Goal: Transaction & Acquisition: Download file/media

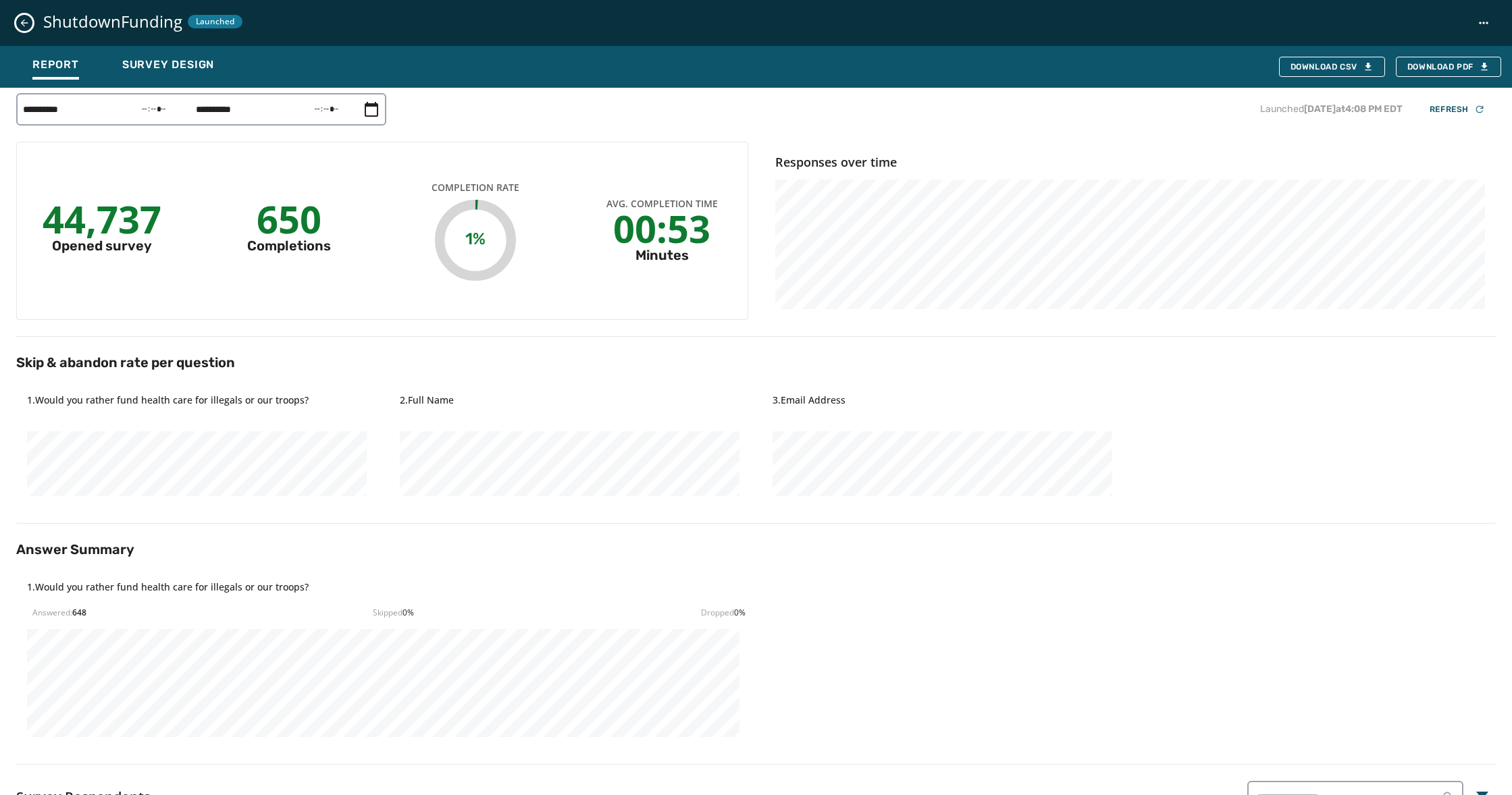
click at [22, 23] on icon "Close survey details drawer" at bounding box center [25, 23] width 8 height 8
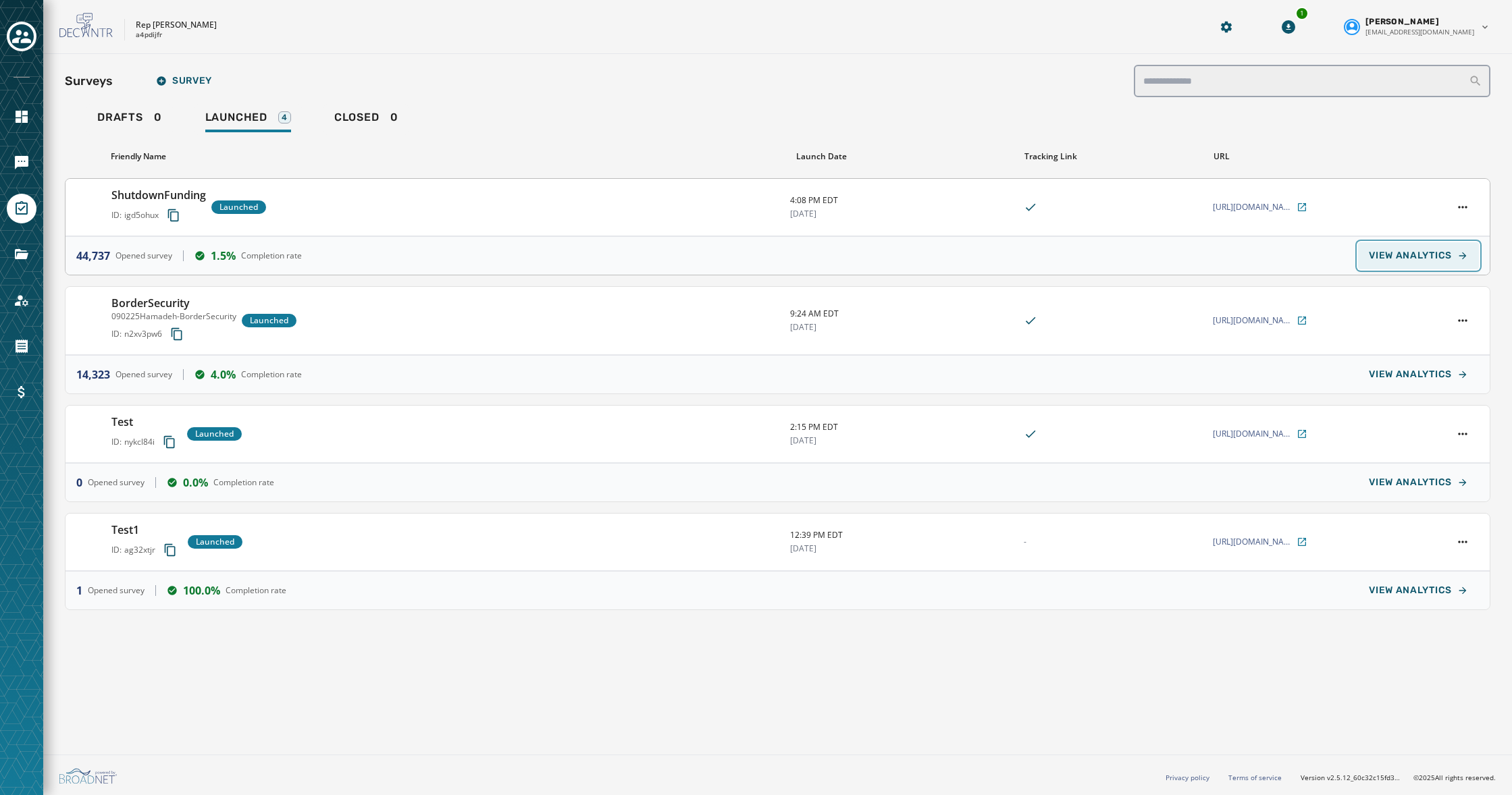
click at [1403, 256] on span "VIEW ANALYTICS" at bounding box center [1410, 255] width 83 height 11
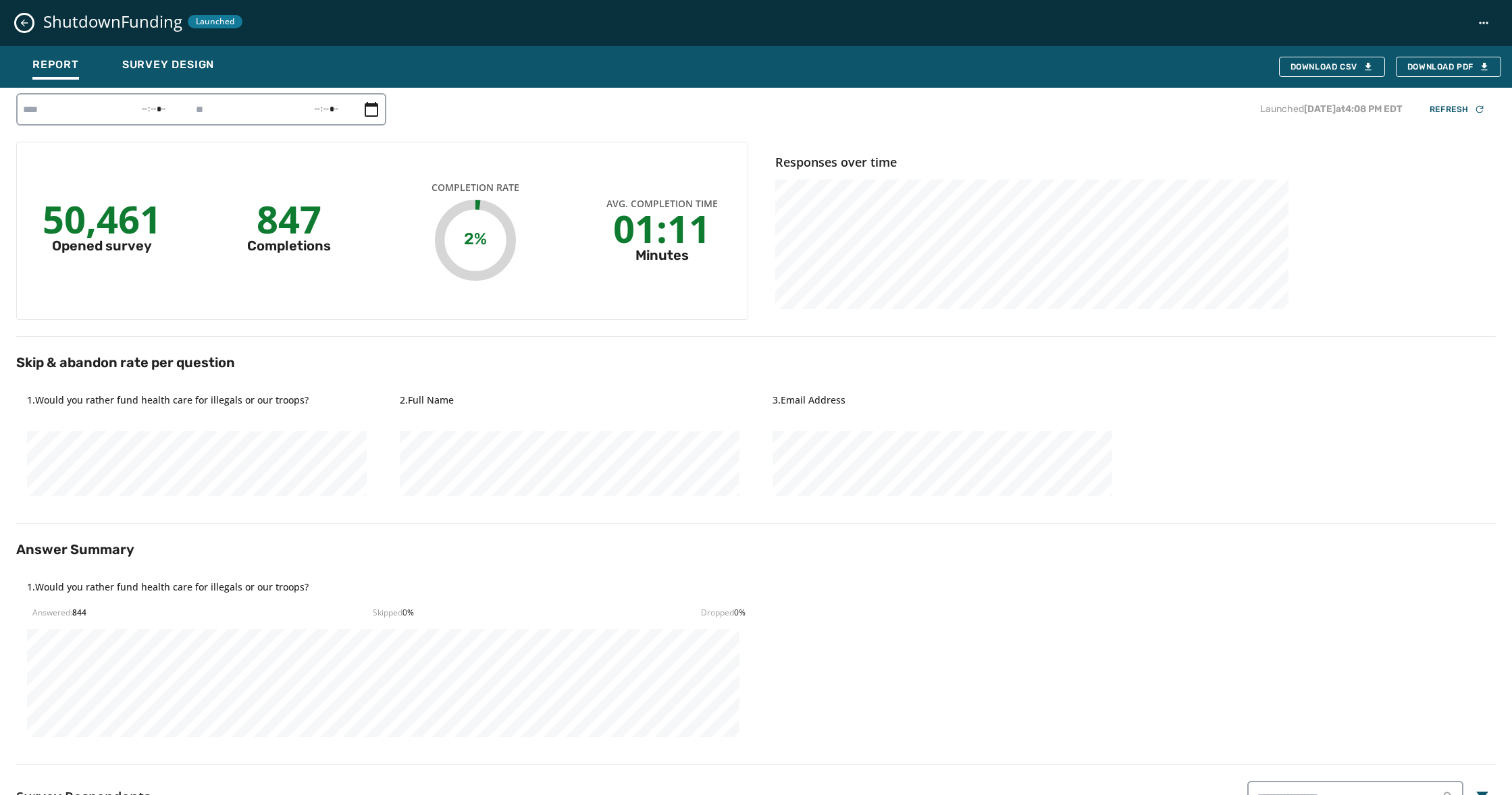
type input "**********"
type input "*****"
type input "**********"
type input "*****"
click at [1363, 65] on icon "button" at bounding box center [1367, 66] width 11 height 11
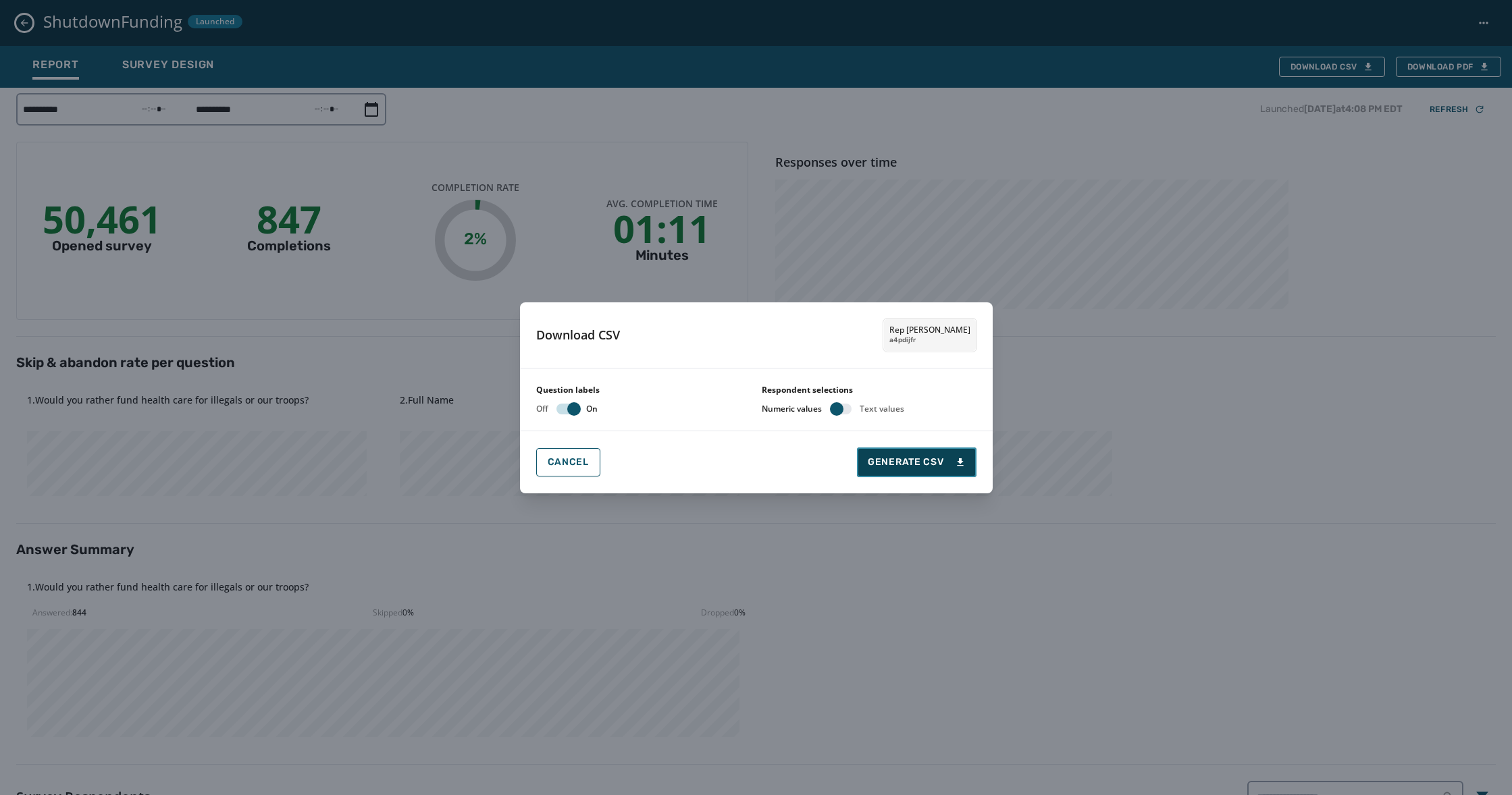
click at [935, 472] on button "Generate CSV" at bounding box center [916, 462] width 119 height 30
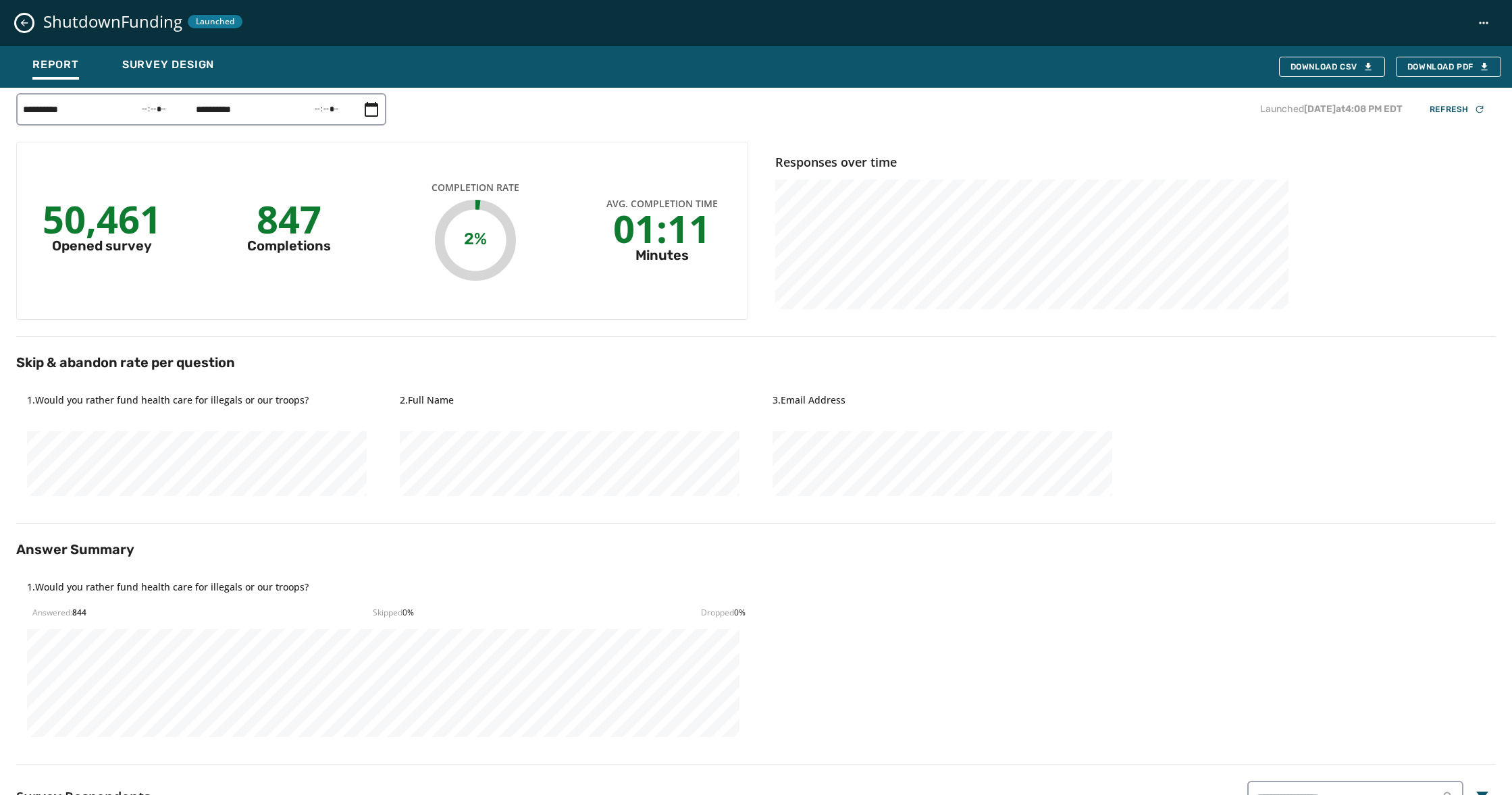
click at [23, 26] on icon "Close survey details drawer" at bounding box center [24, 23] width 11 height 11
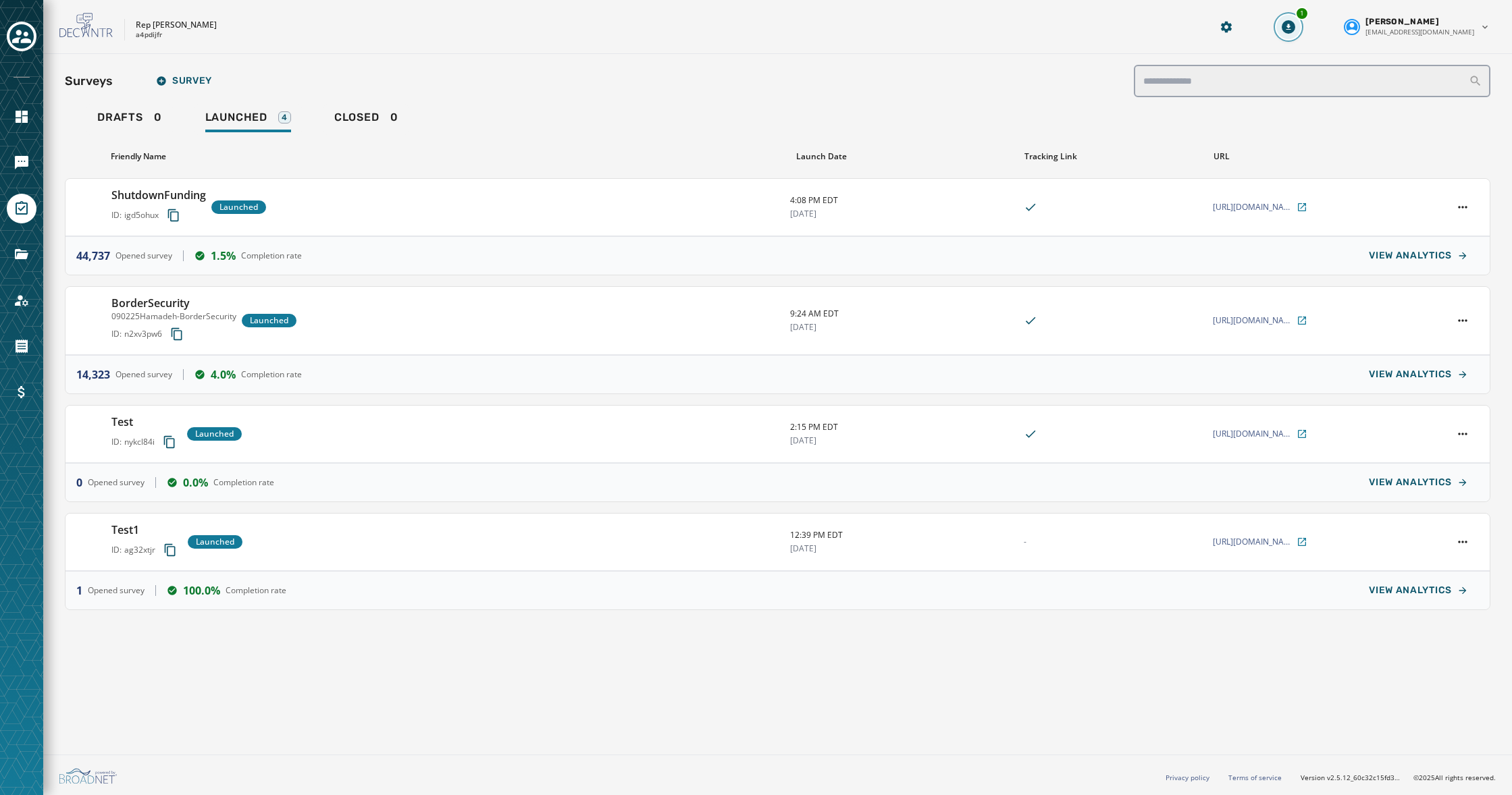
click at [1301, 29] on button "1" at bounding box center [1288, 27] width 24 height 24
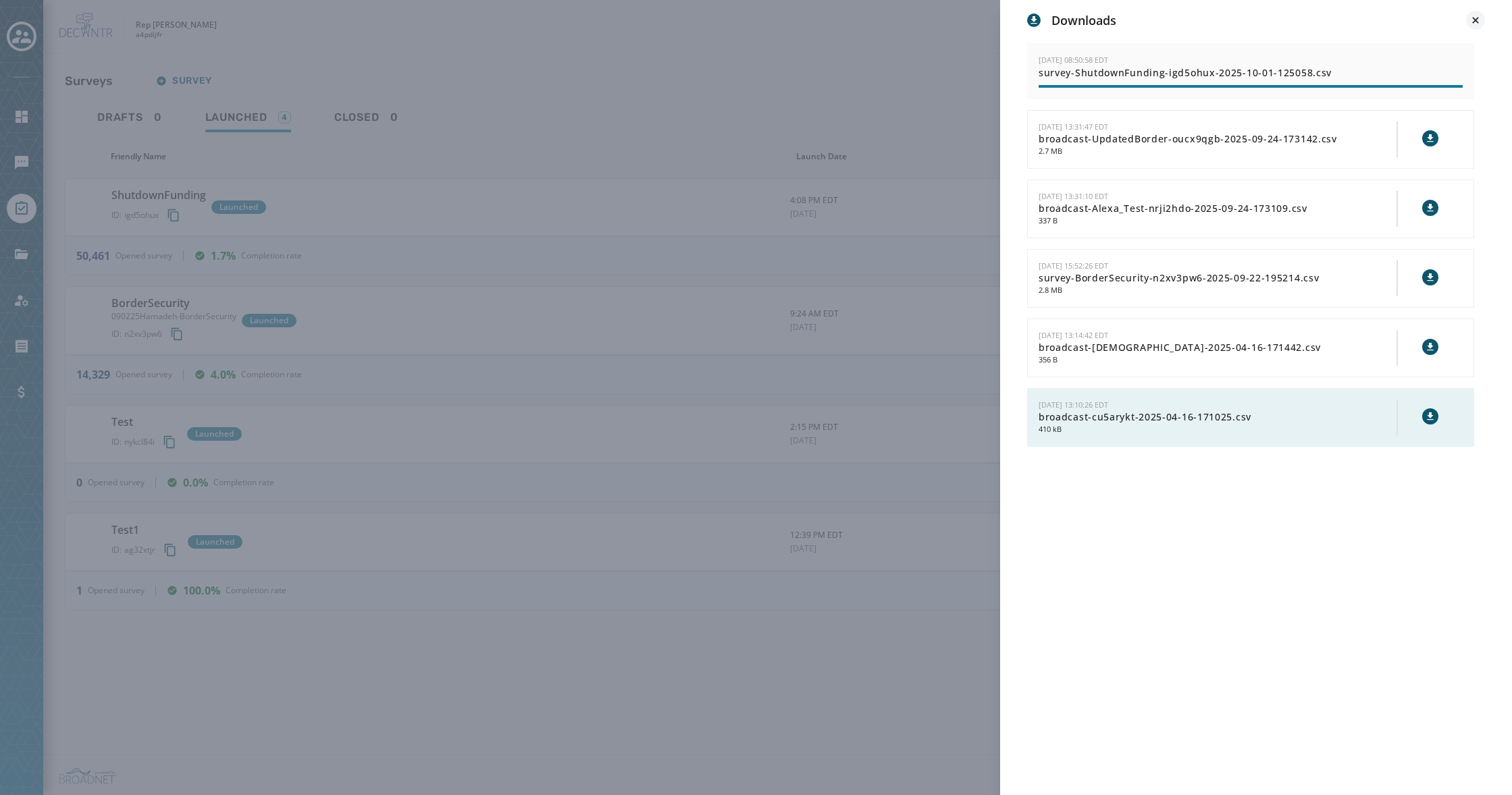
click at [1484, 20] on div "Downloads 10/1/2025 - 08:50:58 EDT survey-ShutdownFunding-igd5ohux-2025-10-01-1…" at bounding box center [1256, 408] width 512 height 817
click at [1479, 19] on icon at bounding box center [1475, 20] width 13 height 13
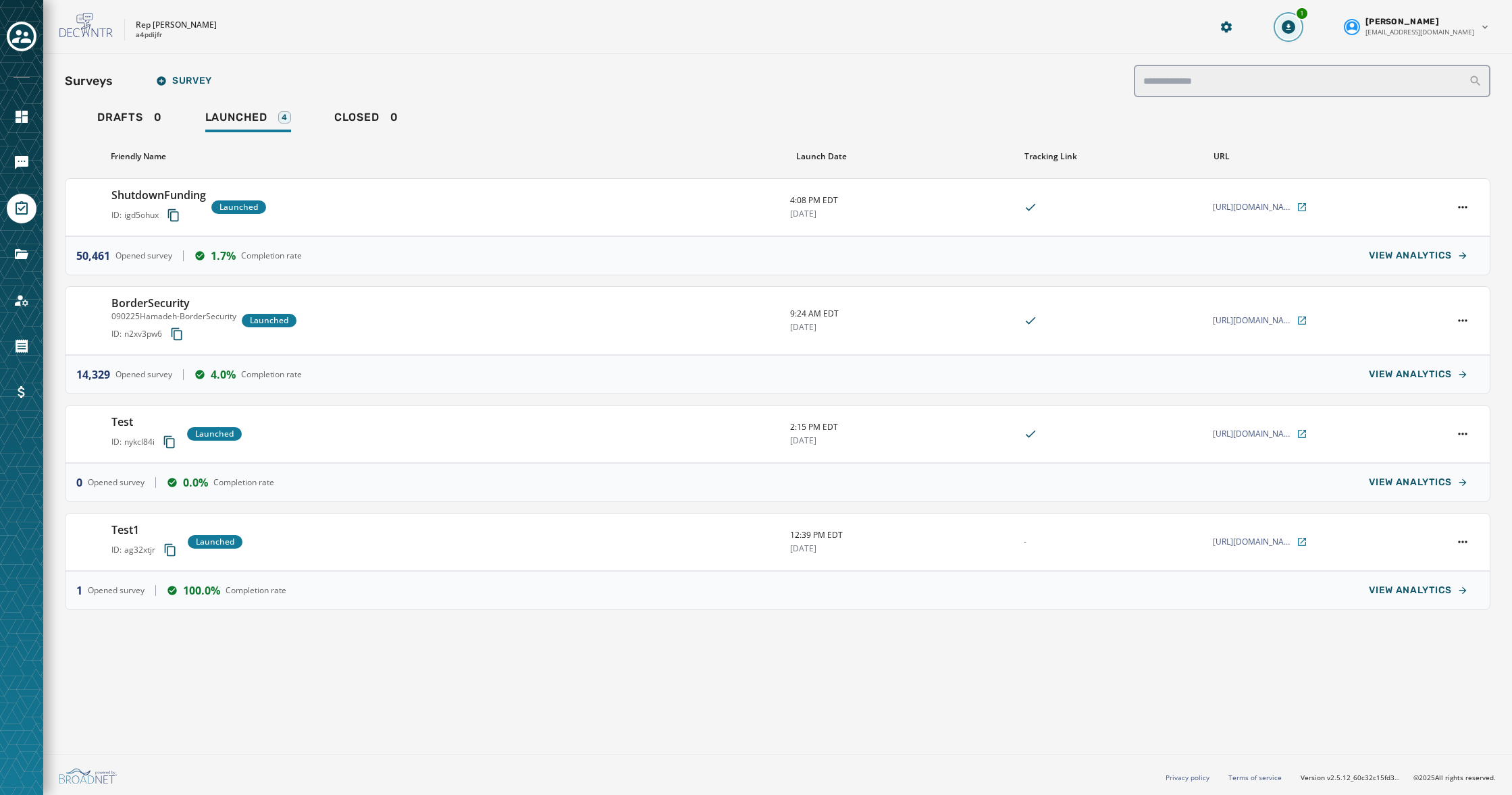
click at [1295, 32] on icon "Download Menu" at bounding box center [1288, 27] width 13 height 13
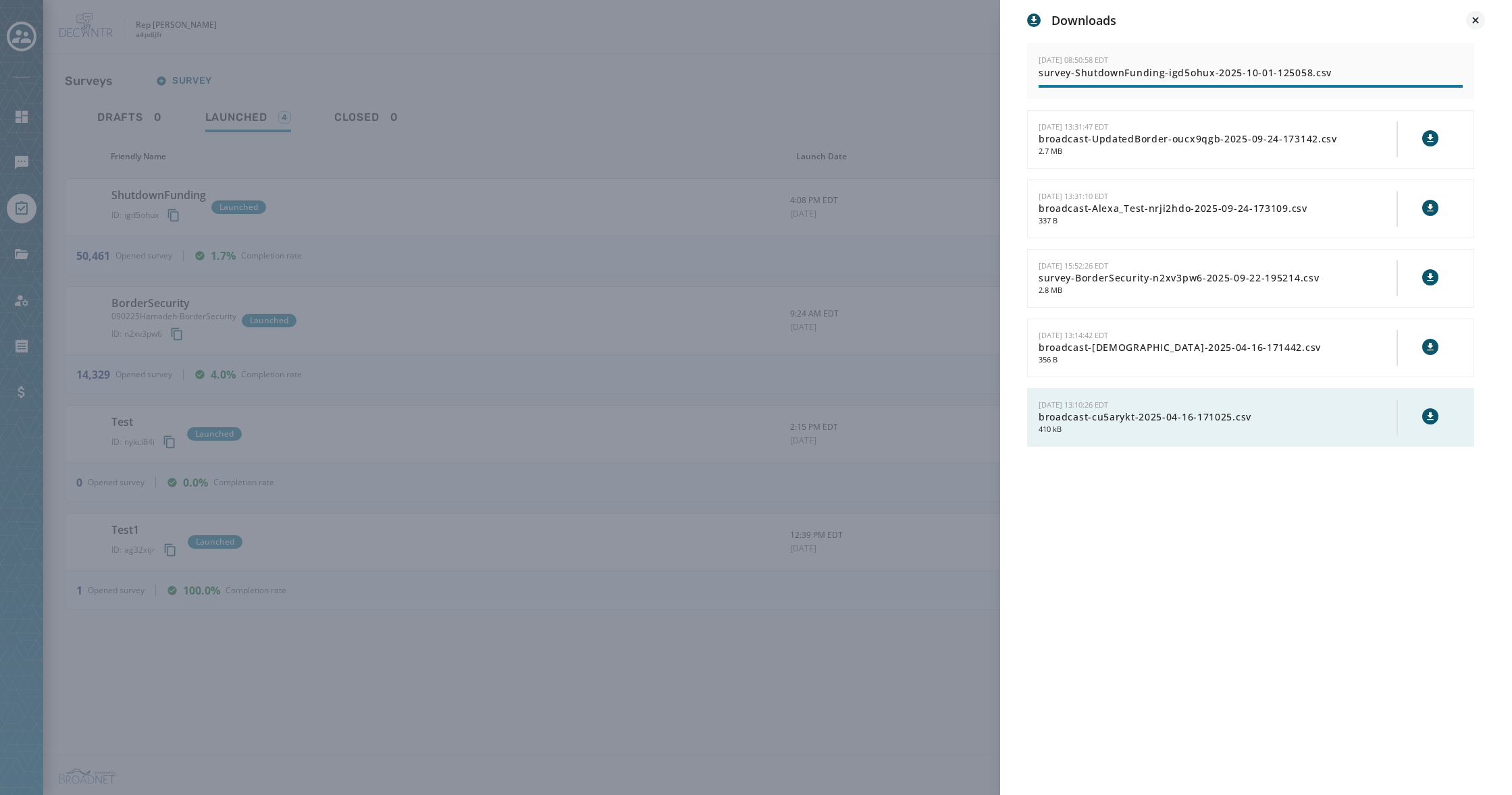
click at [1477, 24] on icon at bounding box center [1475, 20] width 13 height 13
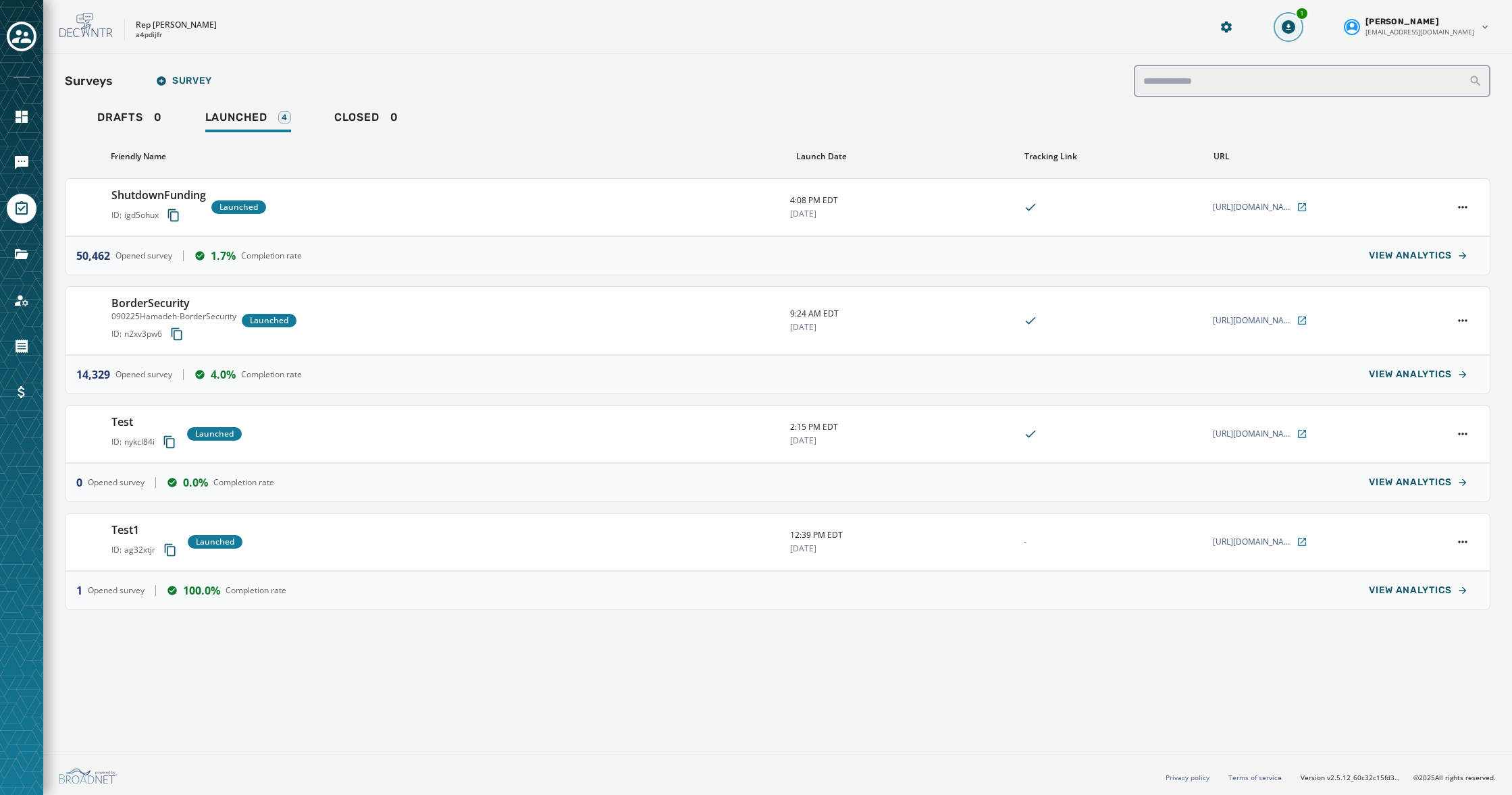
click at [1295, 32] on icon "Download Menu" at bounding box center [1288, 27] width 13 height 13
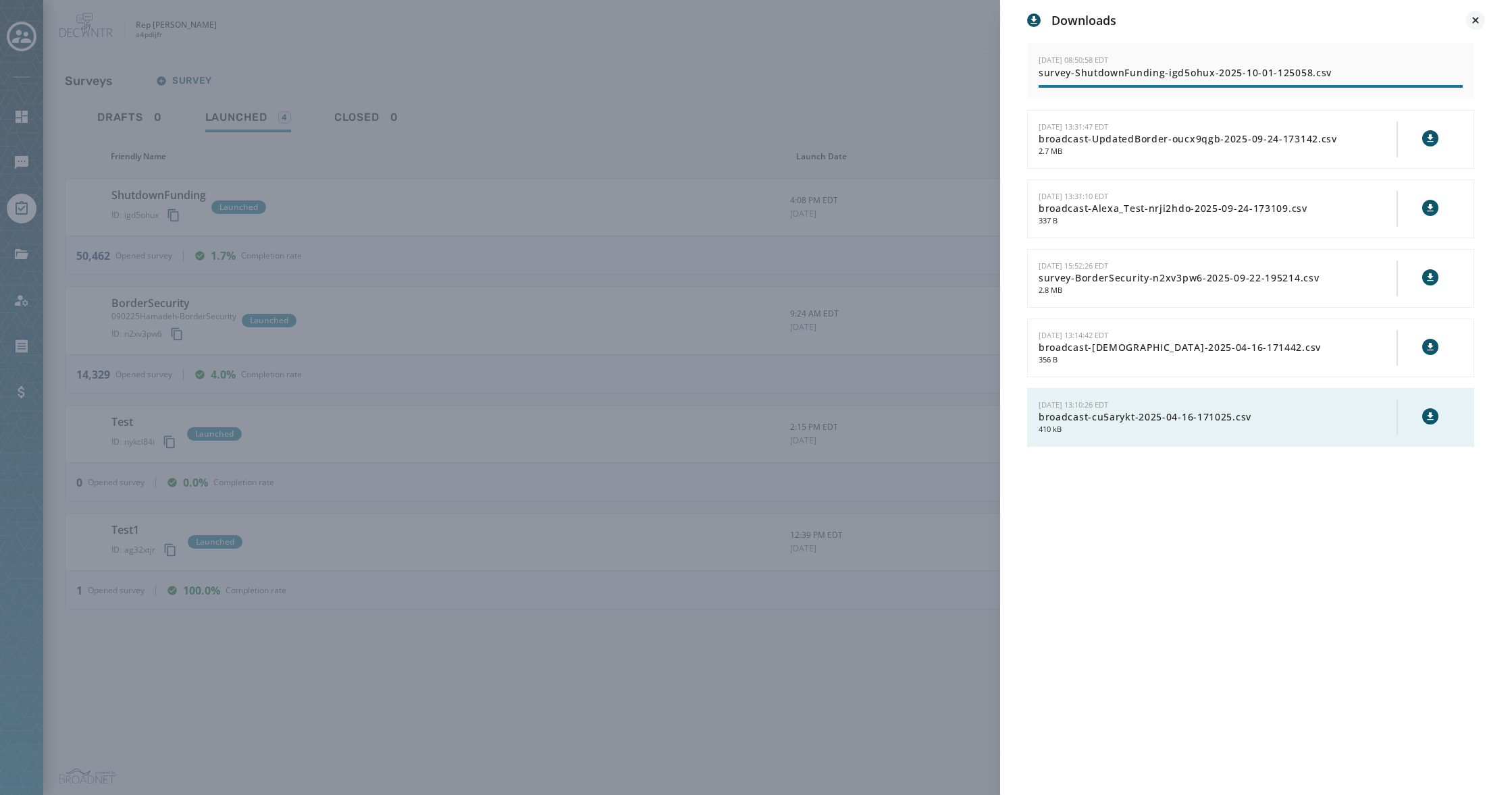
click at [1473, 19] on icon at bounding box center [1475, 20] width 6 height 6
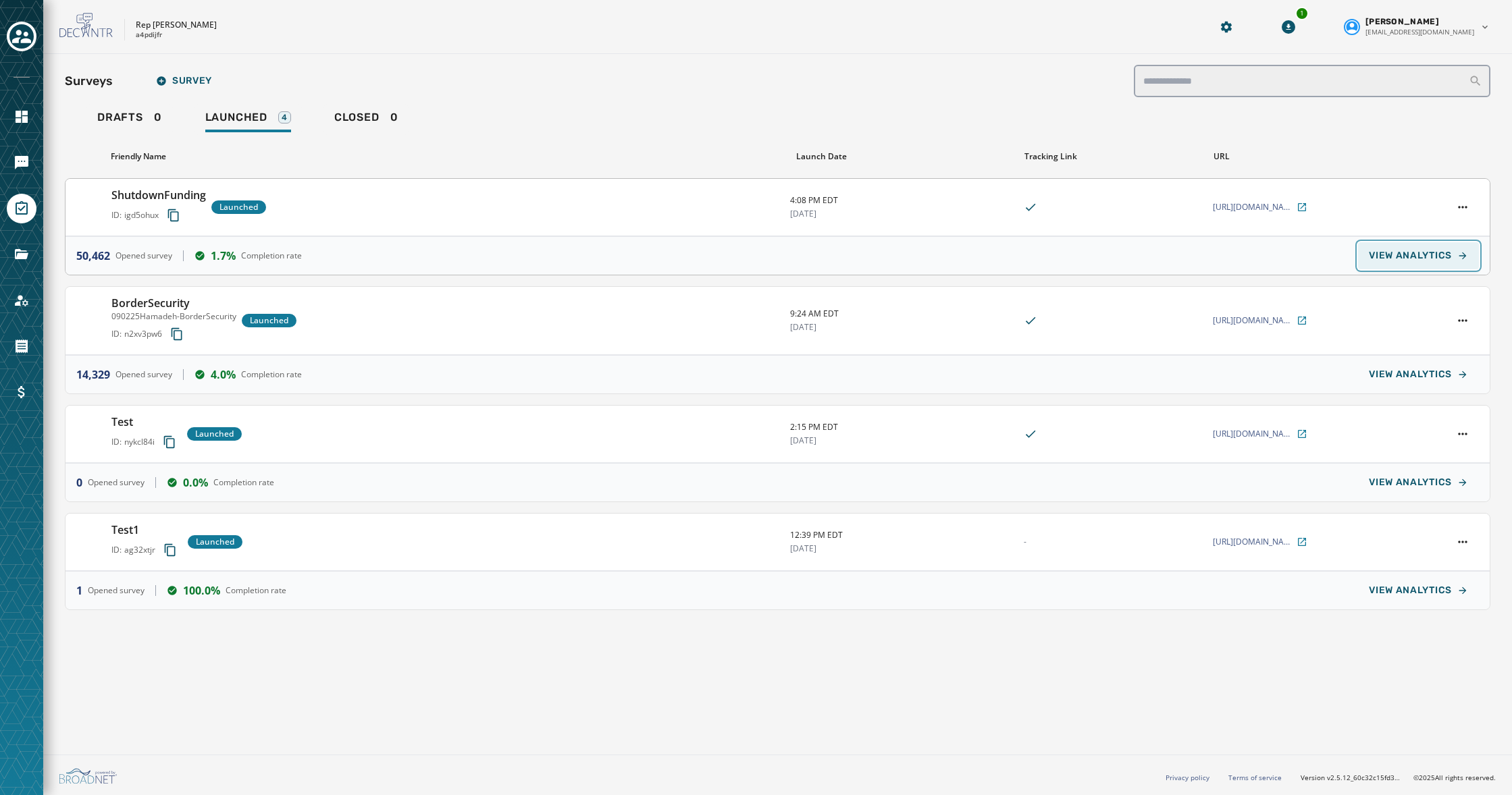
click at [1389, 254] on span "VIEW ANALYTICS" at bounding box center [1410, 255] width 83 height 11
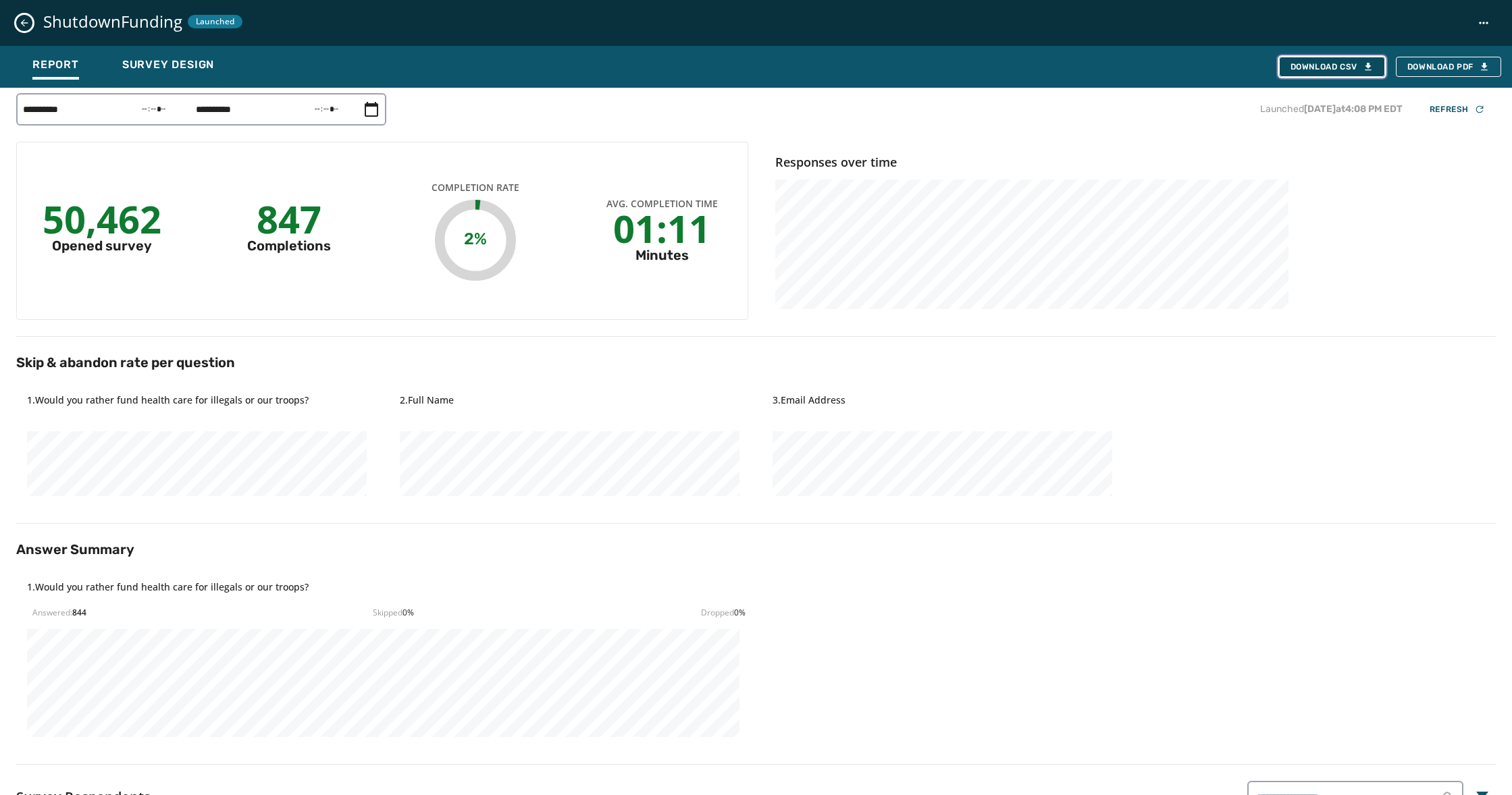
click at [1332, 66] on div "Download CSV" at bounding box center [1332, 66] width 83 height 11
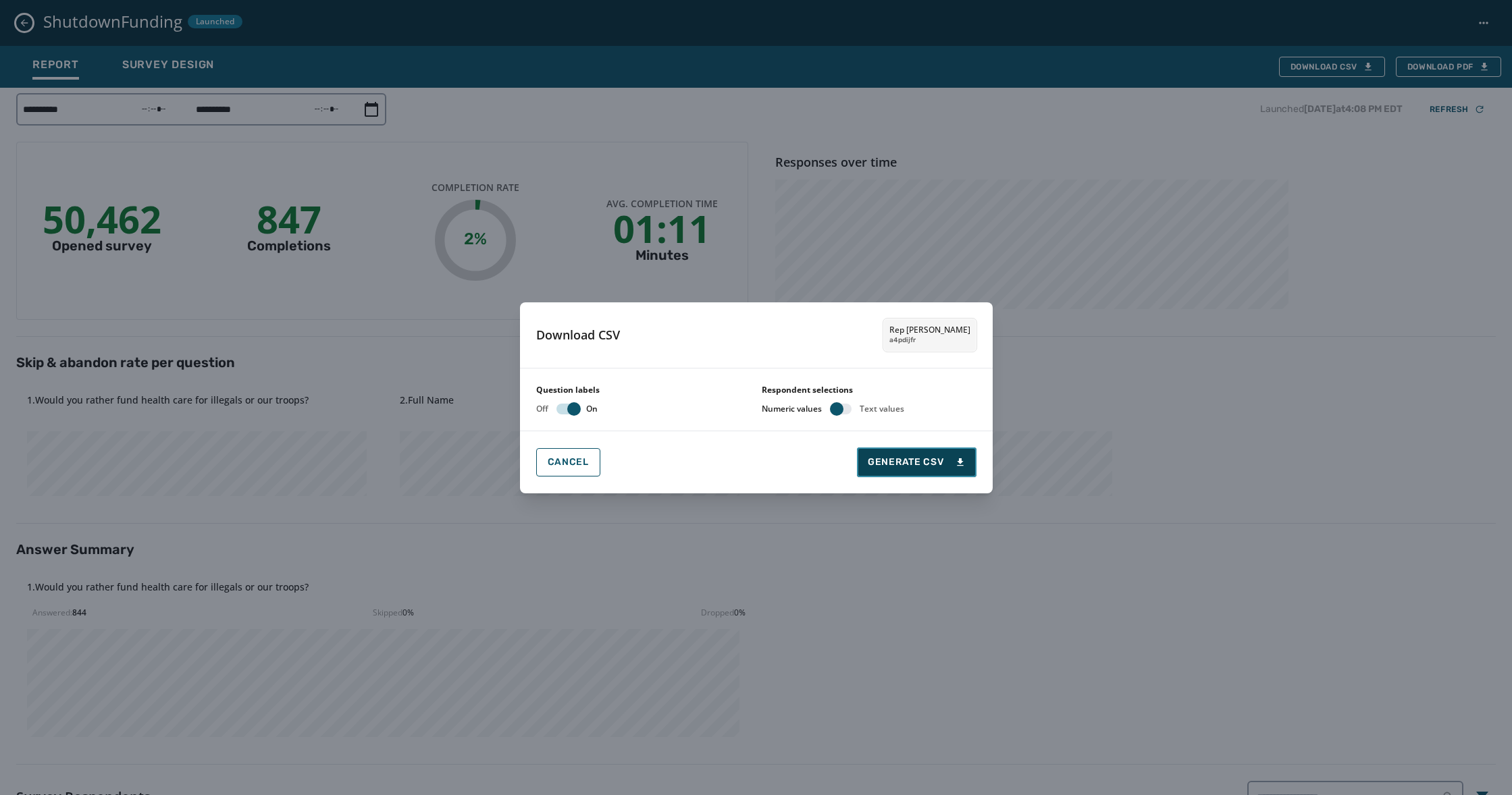
click at [933, 457] on span "Generate CSV" at bounding box center [916, 462] width 97 height 13
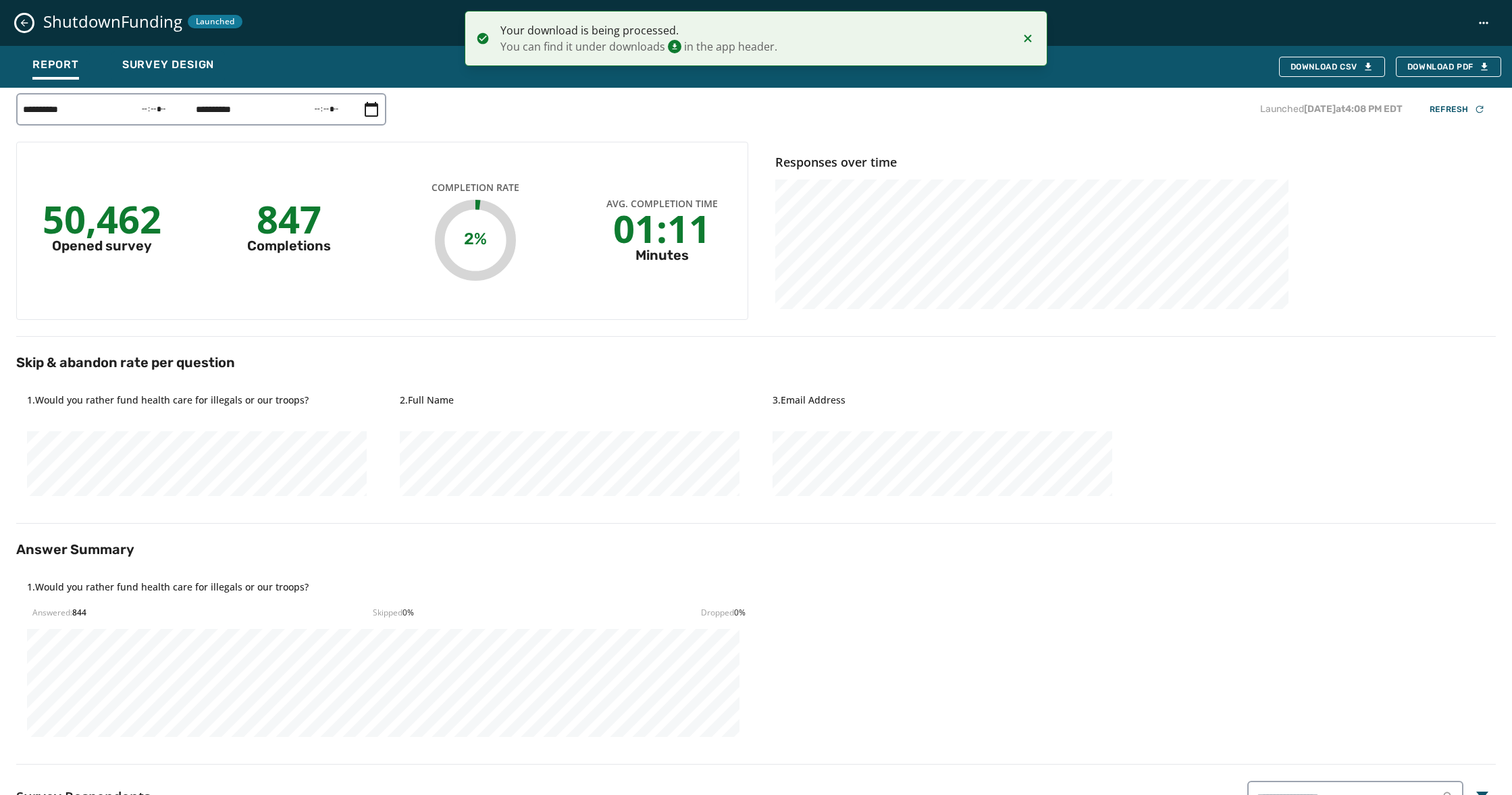
click at [1028, 42] on icon "Notifications (F8)" at bounding box center [1027, 38] width 16 height 16
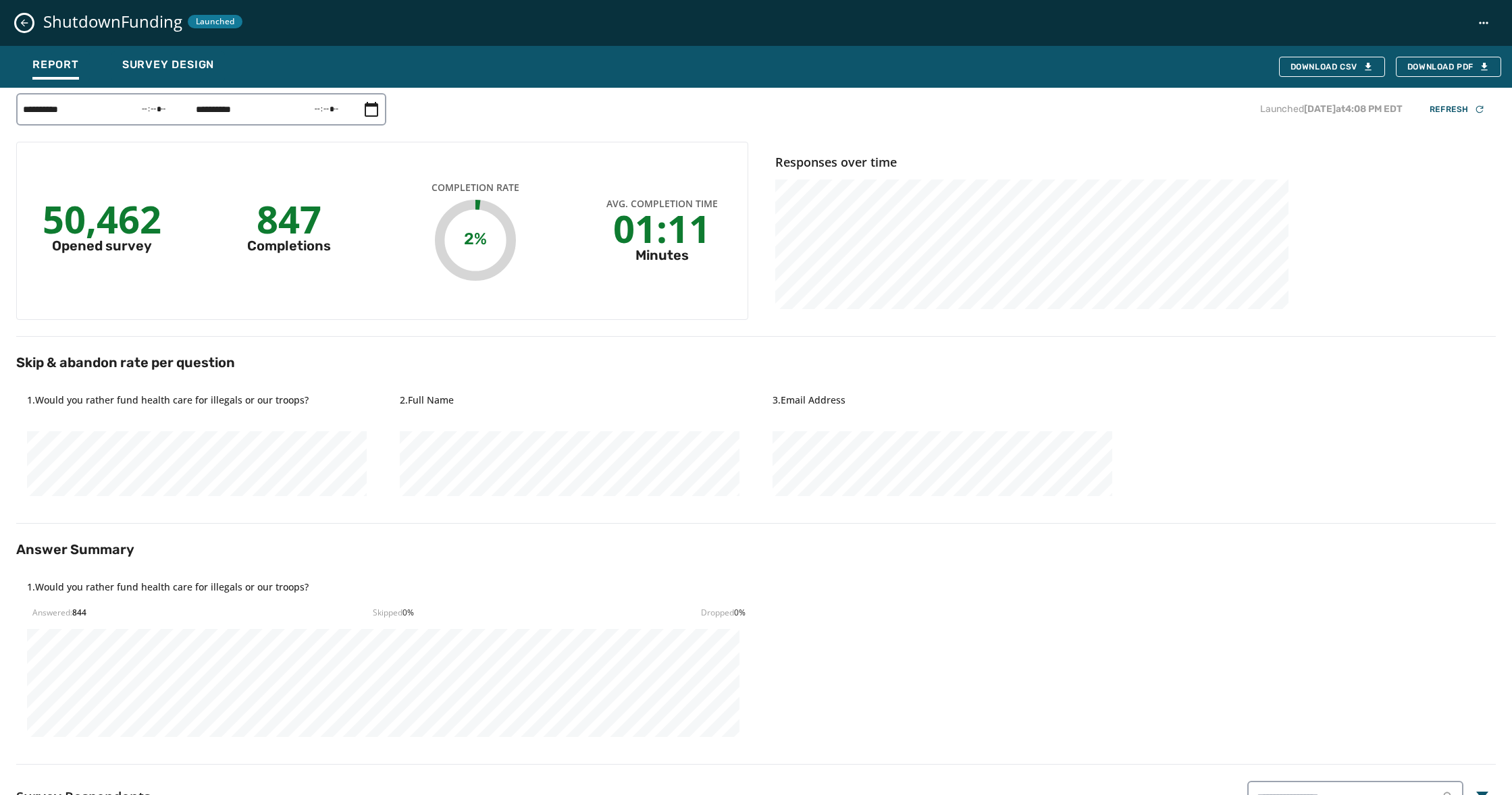
click at [27, 24] on icon "Close survey details drawer" at bounding box center [24, 23] width 11 height 11
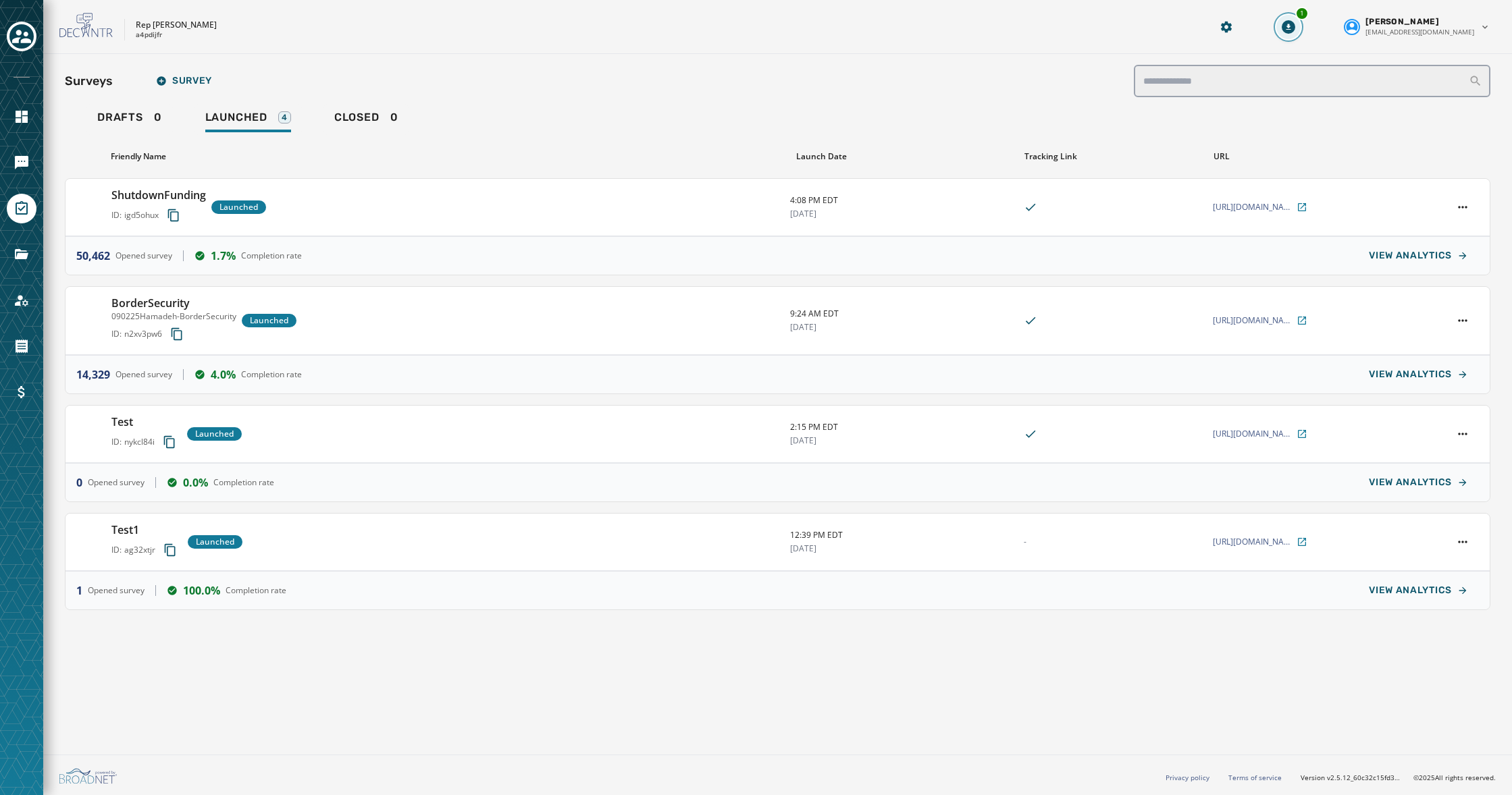
click at [1295, 24] on icon "Download Menu" at bounding box center [1288, 27] width 13 height 13
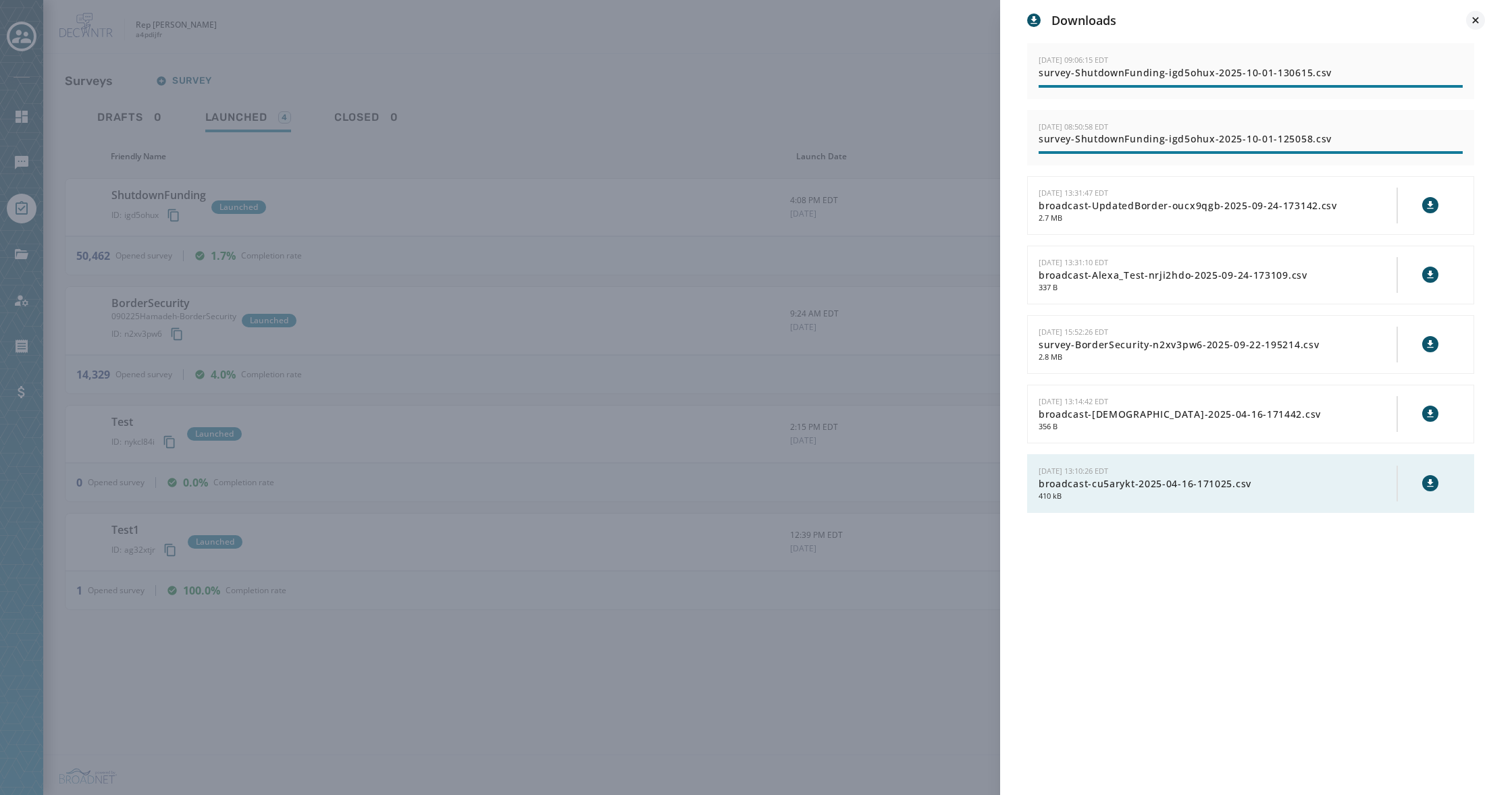
click at [1481, 21] on icon at bounding box center [1475, 20] width 13 height 13
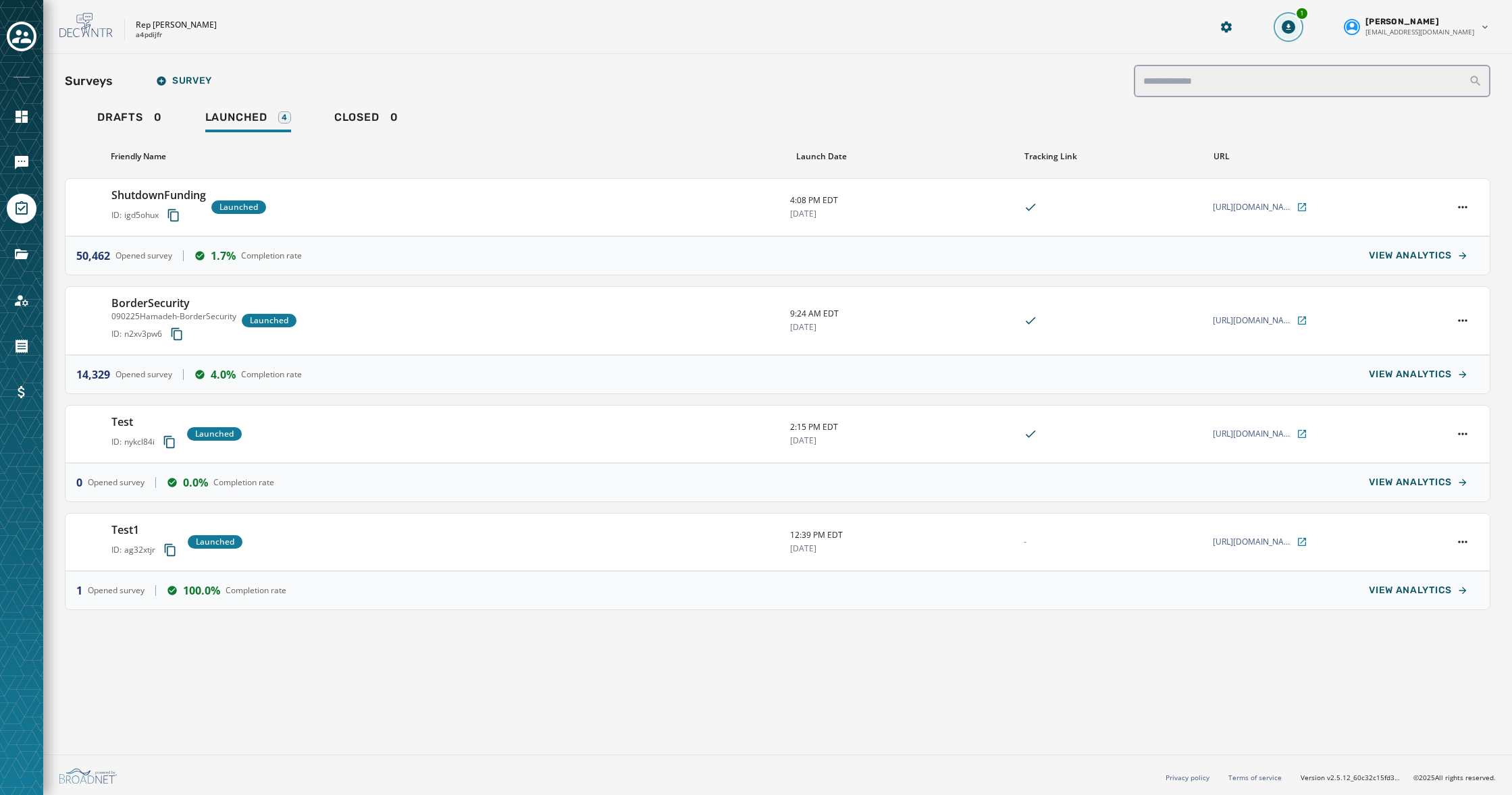
click at [1301, 25] on button "1" at bounding box center [1288, 27] width 24 height 24
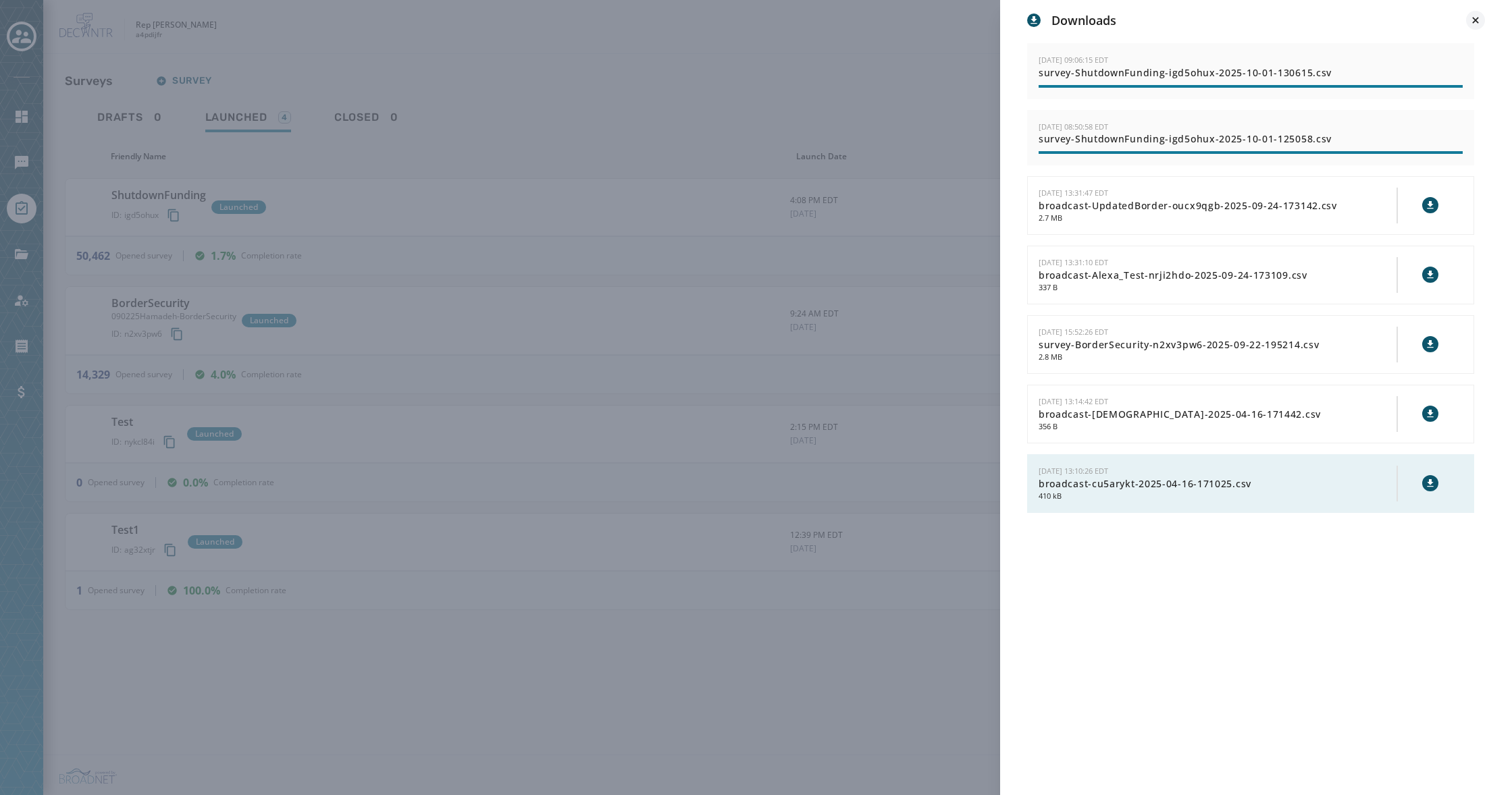
click at [1474, 18] on icon at bounding box center [1475, 20] width 6 height 6
